Goal: Use online tool/utility: Utilize a website feature to perform a specific function

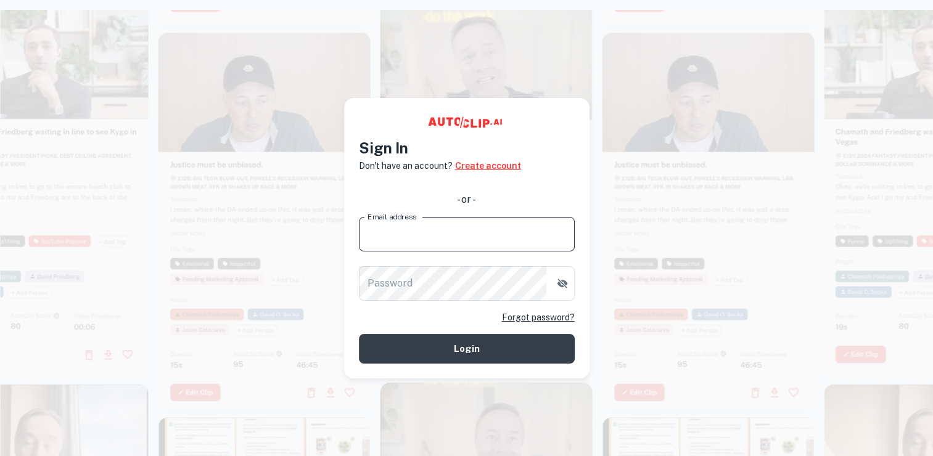
click at [496, 168] on link "Create account" at bounding box center [488, 166] width 66 height 14
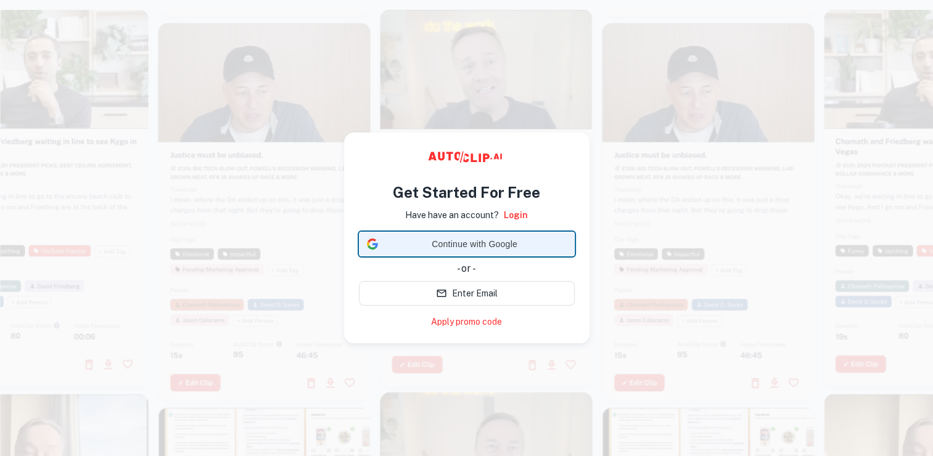
click at [473, 242] on span "Continue with Google" at bounding box center [475, 244] width 184 height 13
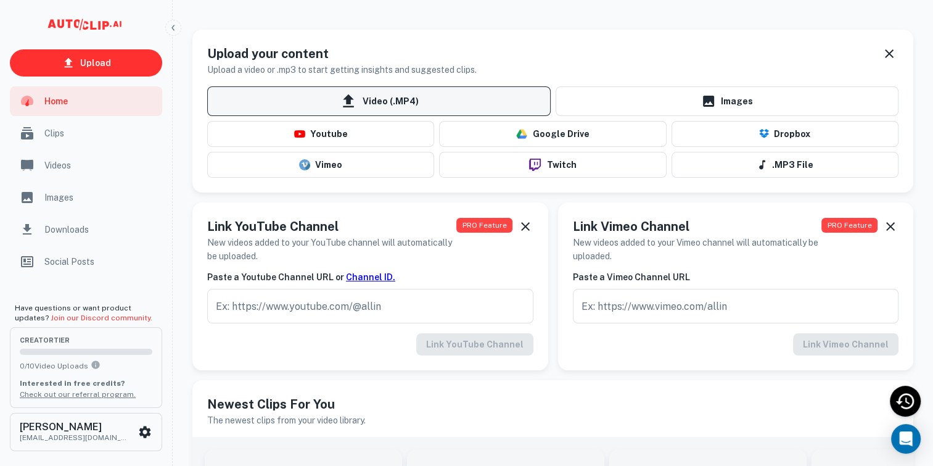
click at [469, 104] on span "Video (.MP4)" at bounding box center [379, 101] width 344 height 30
click at [0, 0] on input "Video (.MP4)" at bounding box center [0, 0] width 0 height 0
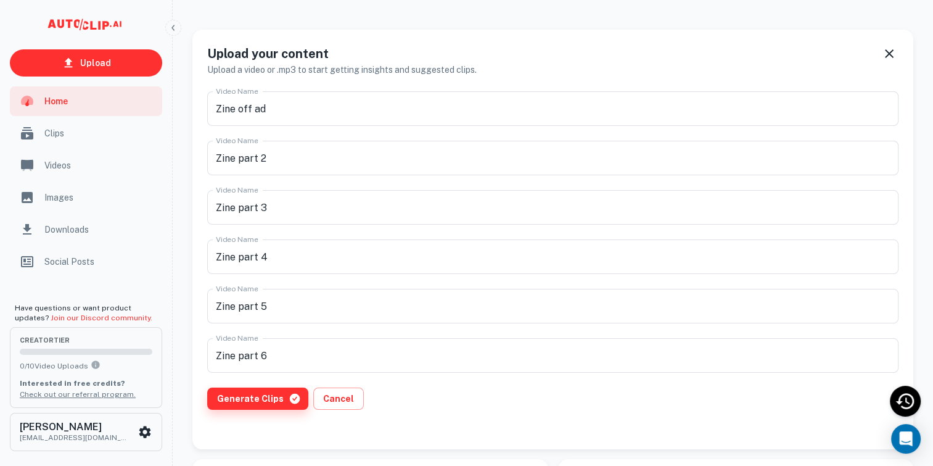
click at [237, 400] on button "Generate Clips" at bounding box center [257, 398] width 101 height 22
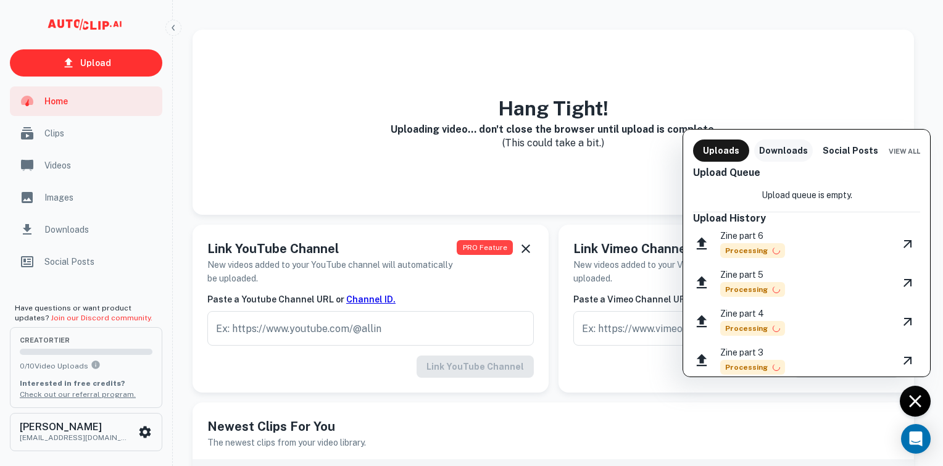
click at [779, 153] on button "Downloads" at bounding box center [783, 150] width 59 height 22
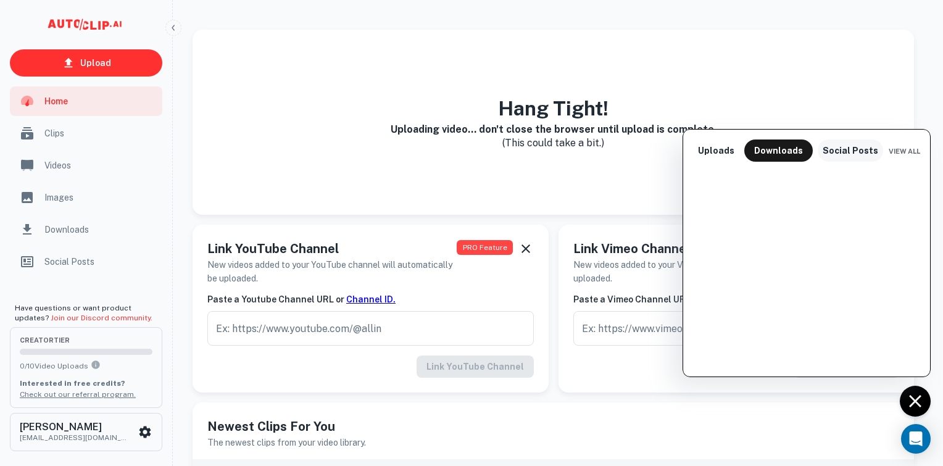
click at [843, 153] on button "Social Posts" at bounding box center [849, 150] width 65 height 22
click at [713, 153] on button "Uploads" at bounding box center [716, 150] width 46 height 22
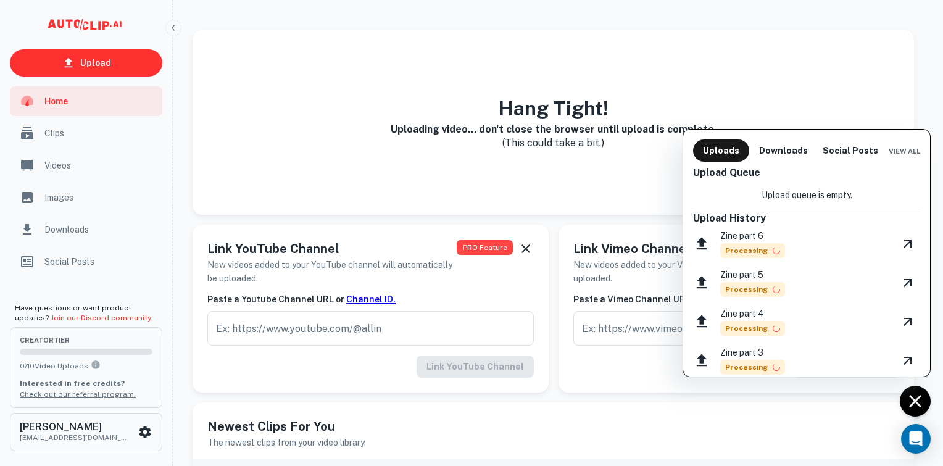
click at [532, 171] on div at bounding box center [471, 233] width 943 height 466
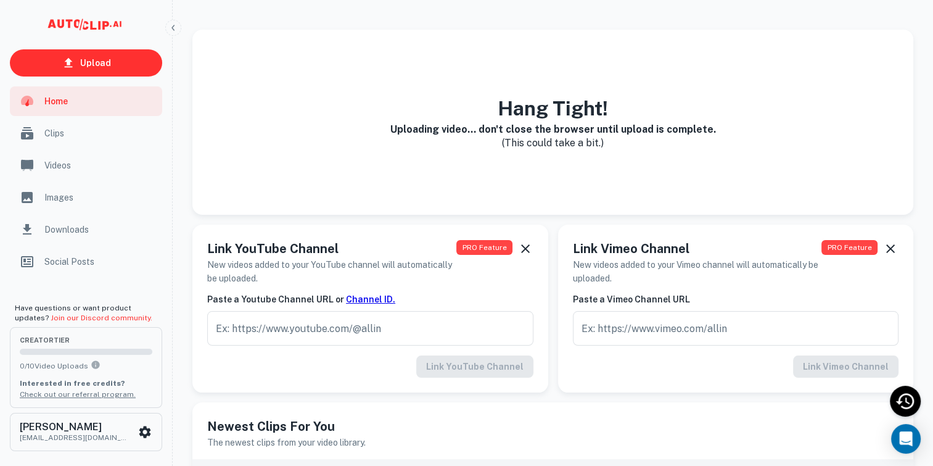
click at [56, 131] on span "Clips" at bounding box center [99, 133] width 110 height 14
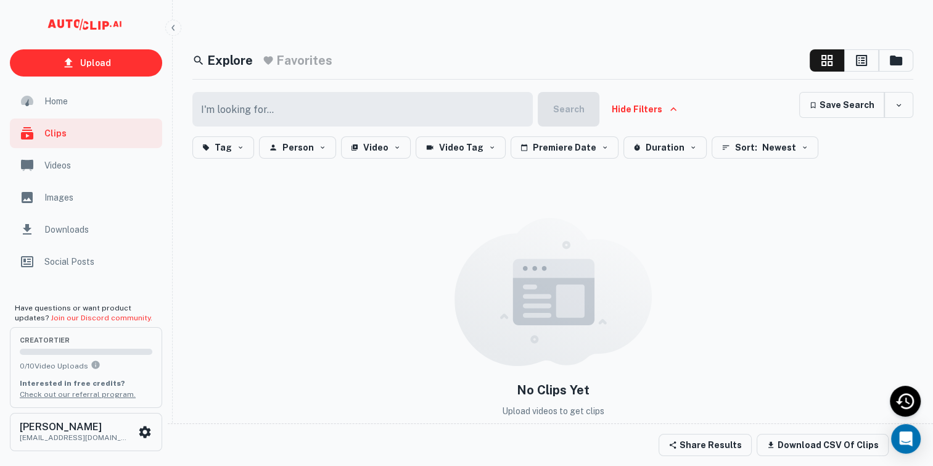
click at [81, 168] on span "Videos" at bounding box center [99, 166] width 110 height 14
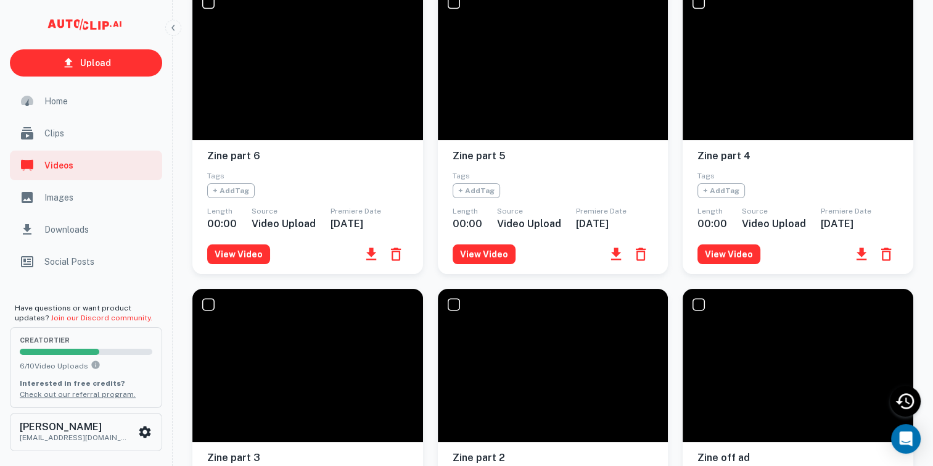
scroll to position [328, 0]
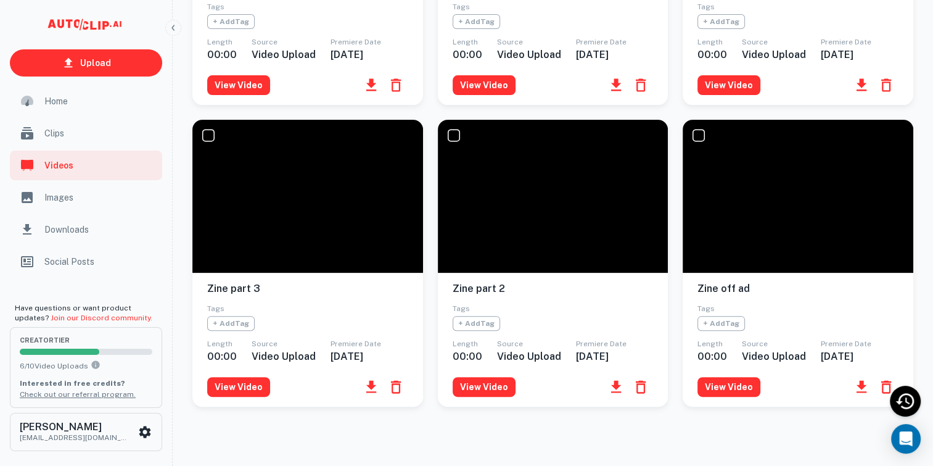
click at [49, 212] on ul "Home Clips Videos Images Downloads Social Posts" at bounding box center [86, 182] width 172 height 192
click at [61, 186] on div "Images" at bounding box center [86, 198] width 152 height 30
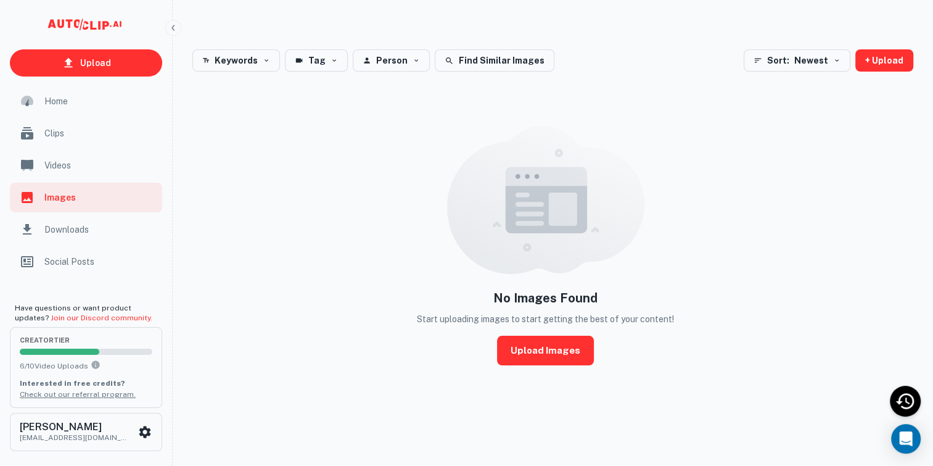
click at [79, 239] on div "Downloads" at bounding box center [86, 230] width 152 height 30
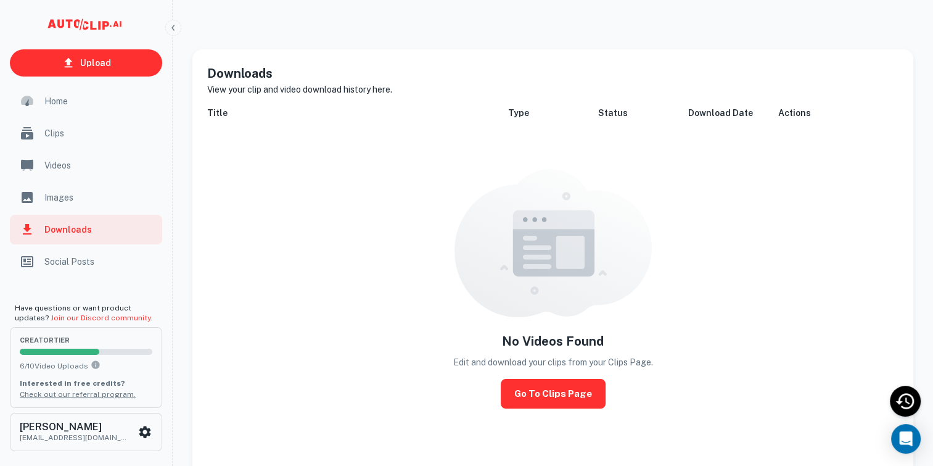
click at [88, 264] on span "Social Posts" at bounding box center [99, 262] width 110 height 14
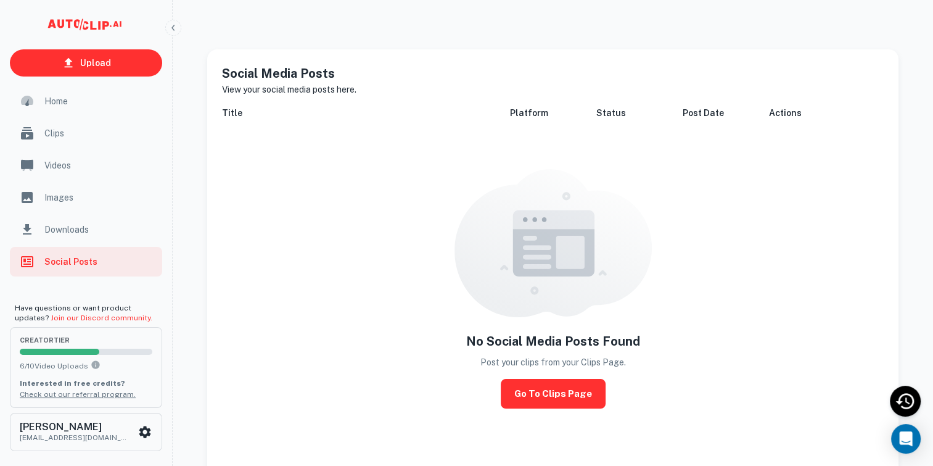
scroll to position [115, 0]
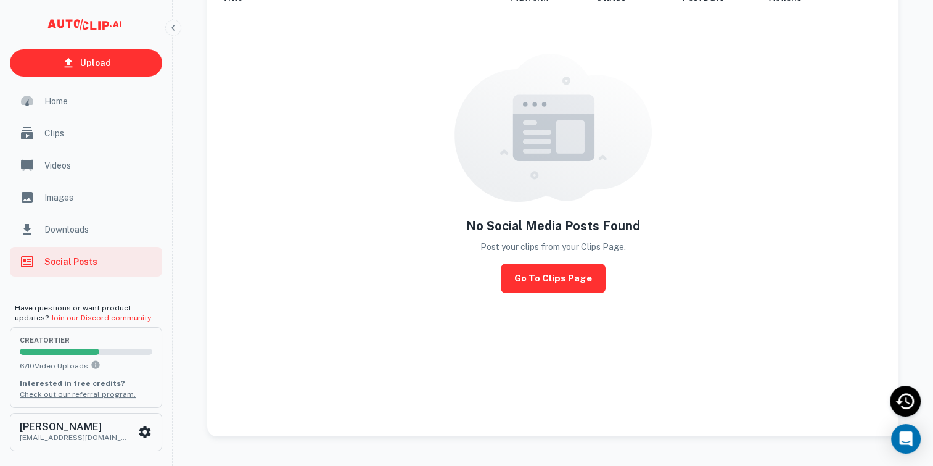
click at [87, 97] on span "Home" at bounding box center [99, 101] width 110 height 14
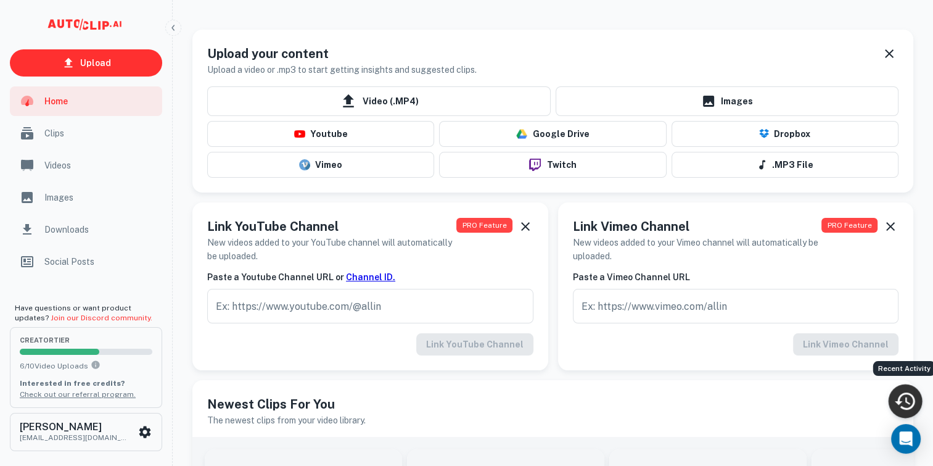
click at [913, 400] on icon "Recent Activity" at bounding box center [905, 400] width 20 height 17
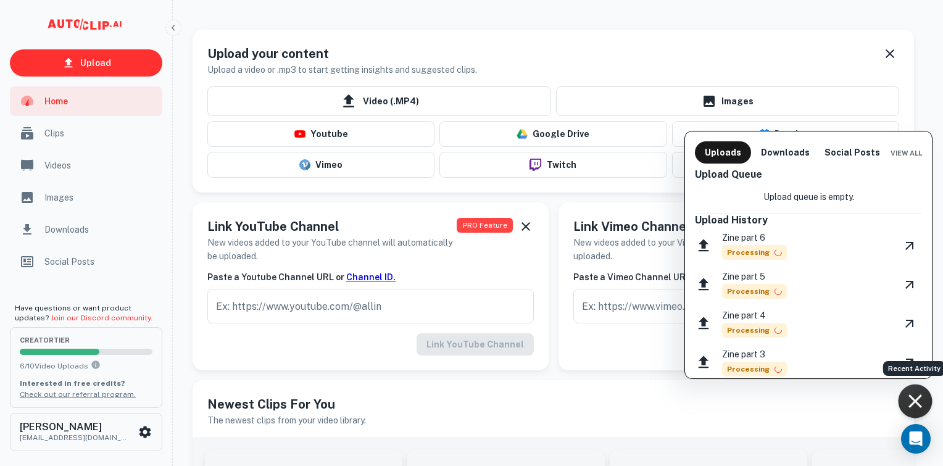
click at [104, 120] on div at bounding box center [471, 233] width 943 height 466
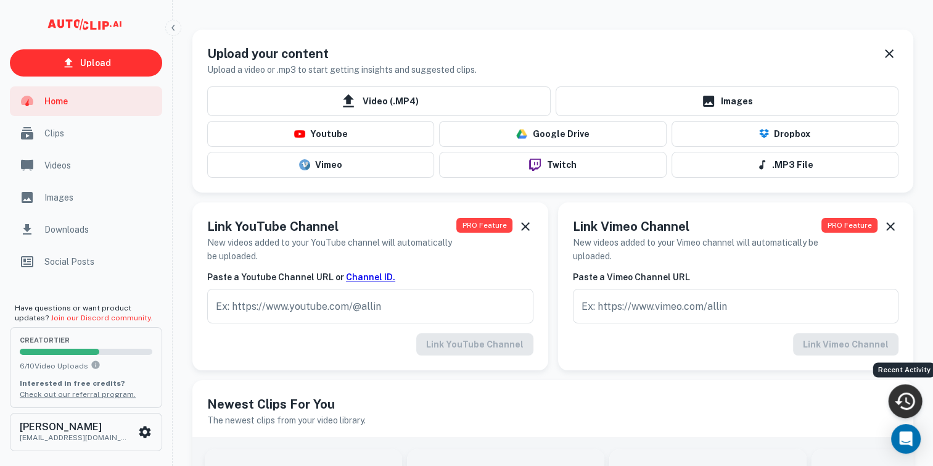
click at [89, 130] on span "Clips" at bounding box center [99, 133] width 110 height 14
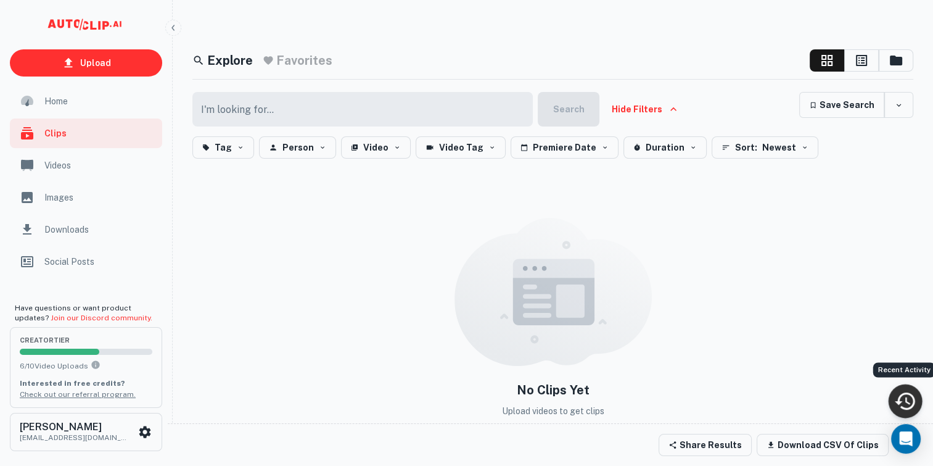
click at [67, 108] on div "Home" at bounding box center [86, 101] width 152 height 30
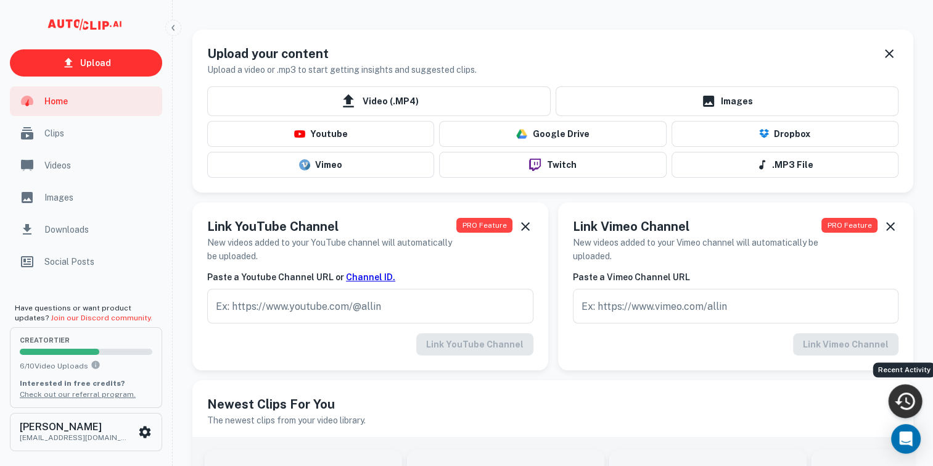
click at [896, 413] on div "Recent Activity" at bounding box center [906, 401] width 34 height 34
